Goal: Find specific page/section: Find specific page/section

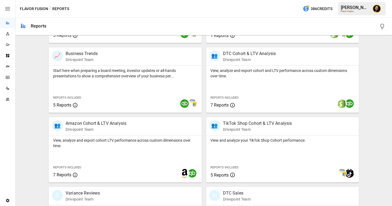
scroll to position [176, 0]
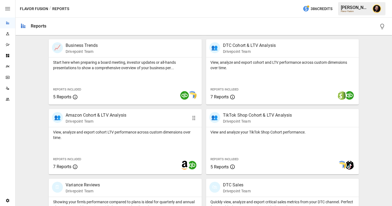
click at [128, 130] on p "View, analyze and export cohort LTV performance across custom dimensions over t…" at bounding box center [125, 134] width 144 height 11
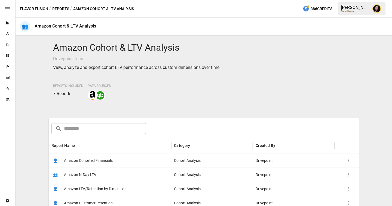
scroll to position [66, 0]
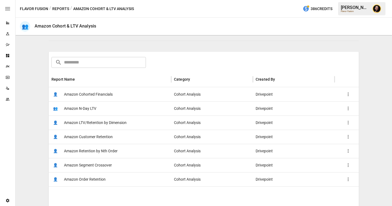
click at [61, 8] on button "Reports" at bounding box center [60, 8] width 17 height 7
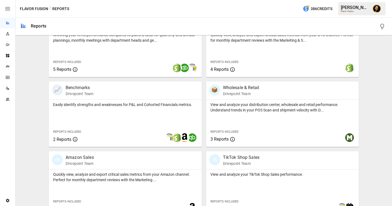
scroll to position [345, 0]
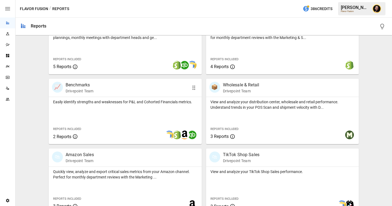
click at [121, 109] on div "Easily identify strengths and weaknesses for P&L and Cohorted Financials metric…" at bounding box center [125, 120] width 153 height 47
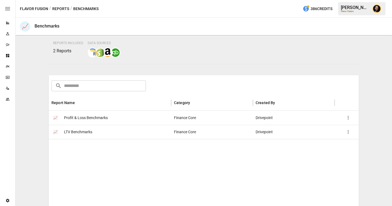
scroll to position [45, 0]
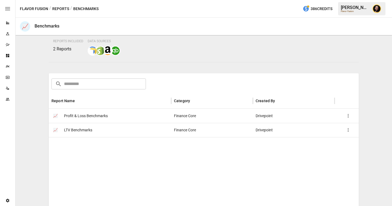
click at [109, 115] on div "📈 Profit & Loss Benchmarks" at bounding box center [110, 116] width 122 height 14
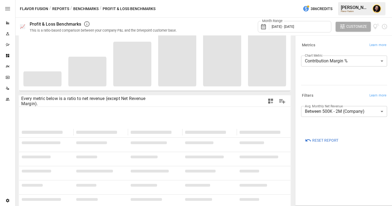
scroll to position [57, 0]
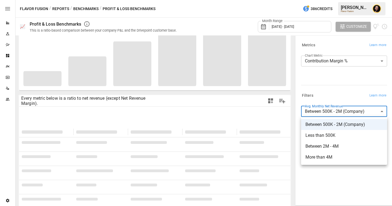
click at [345, 0] on body "**********" at bounding box center [196, 0] width 392 height 0
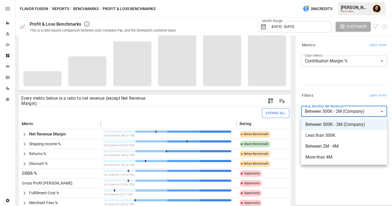
click at [342, 76] on div at bounding box center [196, 103] width 392 height 206
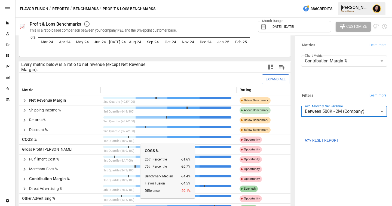
scroll to position [164, 0]
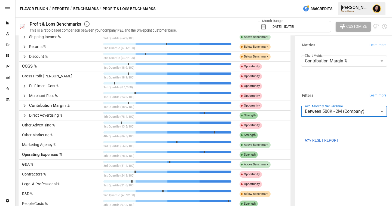
click at [24, 85] on icon "button" at bounding box center [24, 86] width 7 height 7
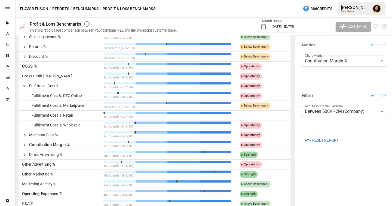
click at [26, 145] on icon "button" at bounding box center [24, 145] width 7 height 7
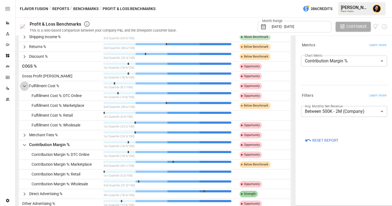
click at [27, 86] on icon "button" at bounding box center [24, 86] width 7 height 7
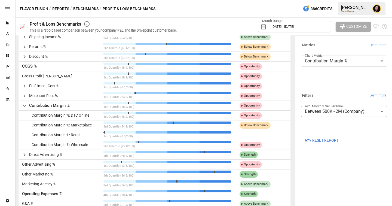
click at [26, 107] on icon "button" at bounding box center [24, 105] width 7 height 7
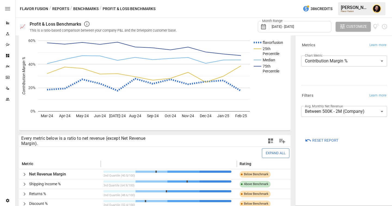
scroll to position [0, 0]
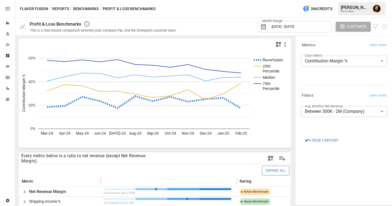
click at [62, 10] on button "Reports" at bounding box center [60, 8] width 17 height 7
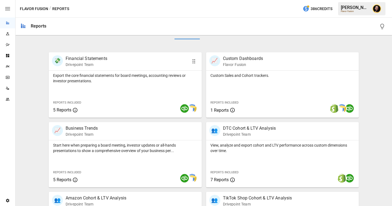
scroll to position [102, 0]
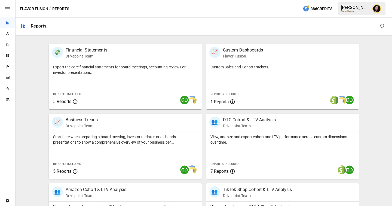
click at [8, 69] on div "Plans" at bounding box center [7, 66] width 15 height 11
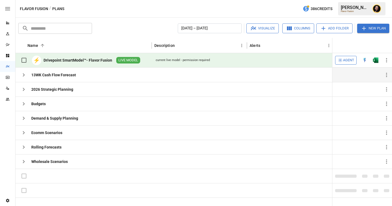
click at [23, 74] on icon "button" at bounding box center [23, 75] width 7 height 7
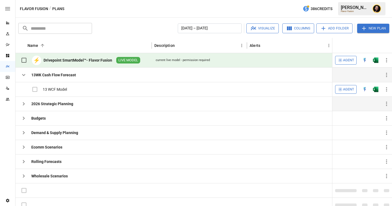
click at [24, 104] on icon "button" at bounding box center [24, 103] width 2 height 3
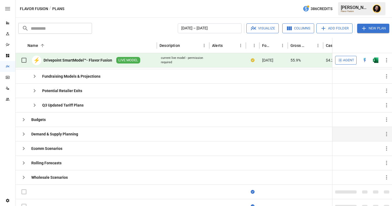
scroll to position [64, 0]
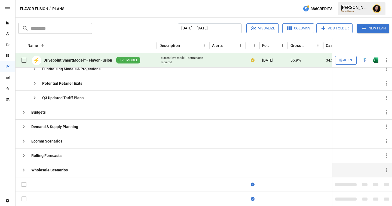
click at [24, 167] on icon "button" at bounding box center [23, 170] width 7 height 7
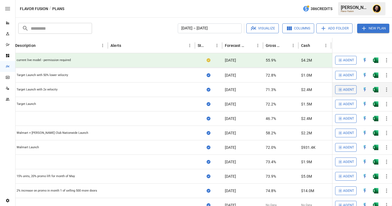
scroll to position [0, 0]
